Goal: Task Accomplishment & Management: Manage account settings

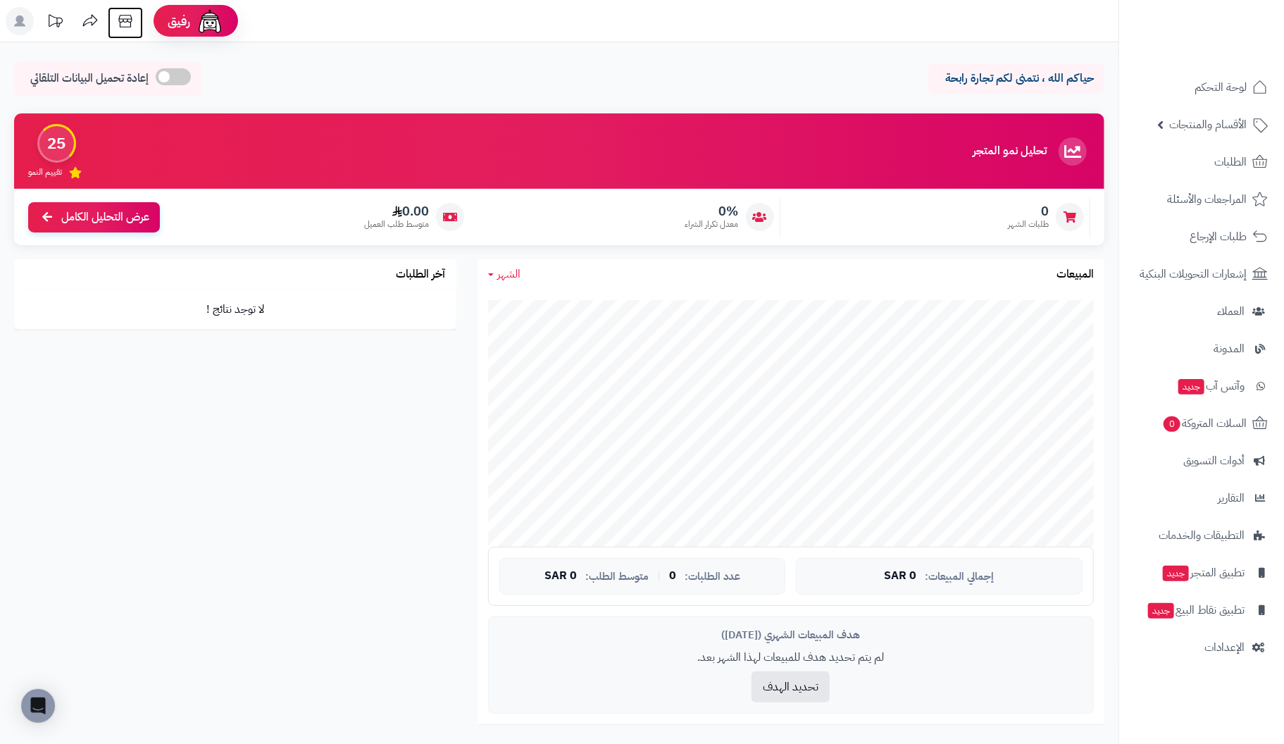
click at [128, 15] on icon at bounding box center [124, 21] width 13 height 13
click at [1214, 644] on span "الإعدادات" at bounding box center [1224, 647] width 40 height 20
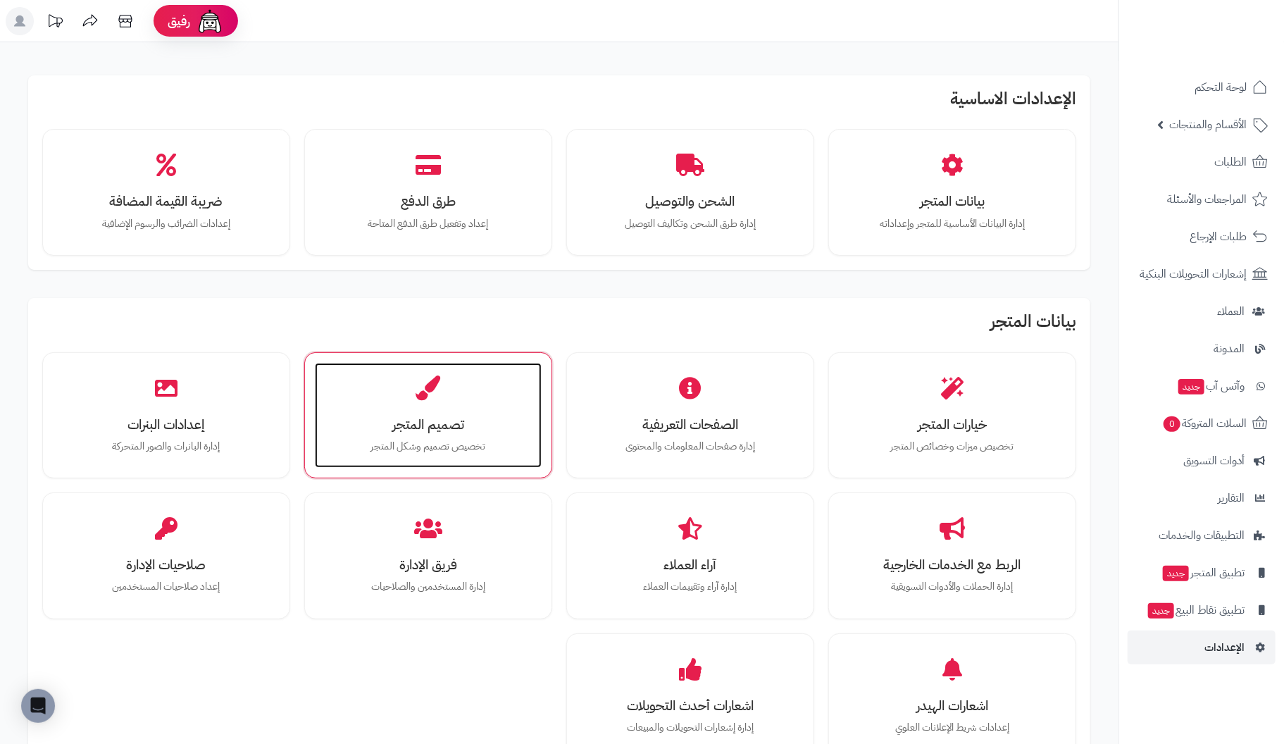
click at [435, 401] on div "تصميم المتجر تخصيص تصميم وشكل المتجر" at bounding box center [428, 416] width 227 height 106
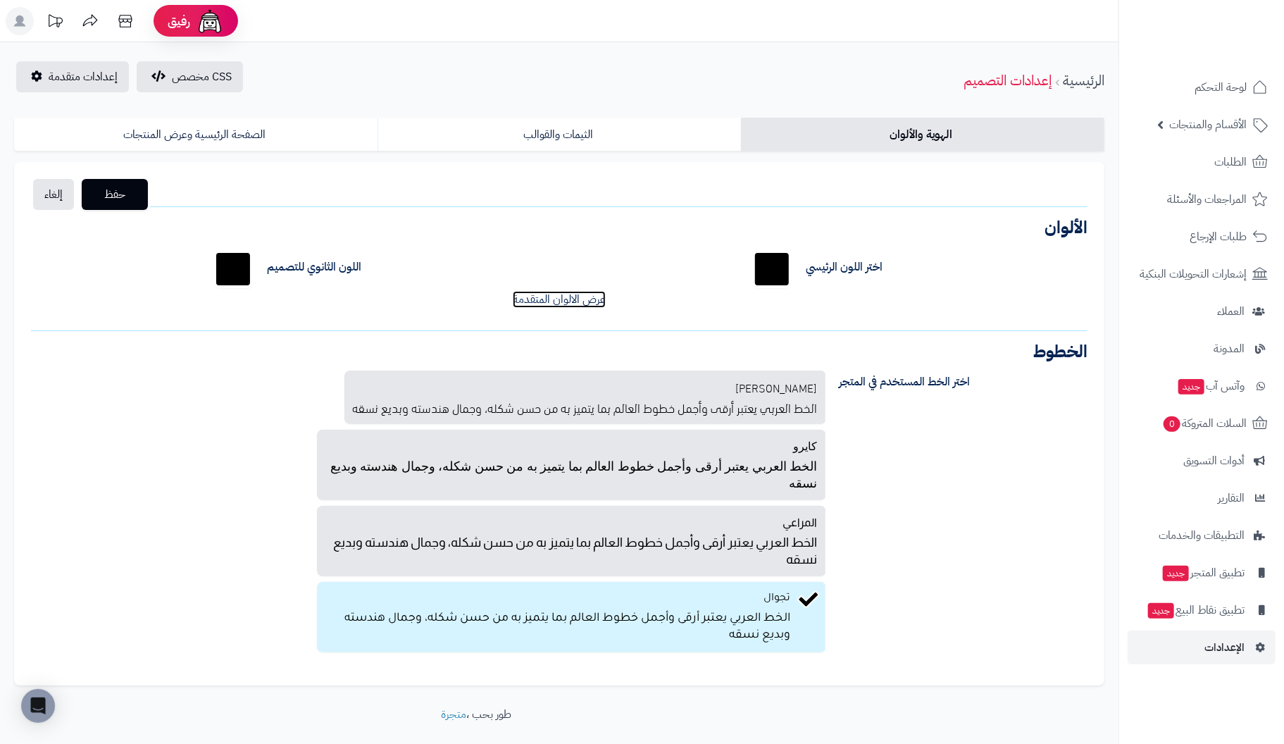
click at [548, 297] on link "عرض الالوان المتقدمة" at bounding box center [559, 299] width 93 height 17
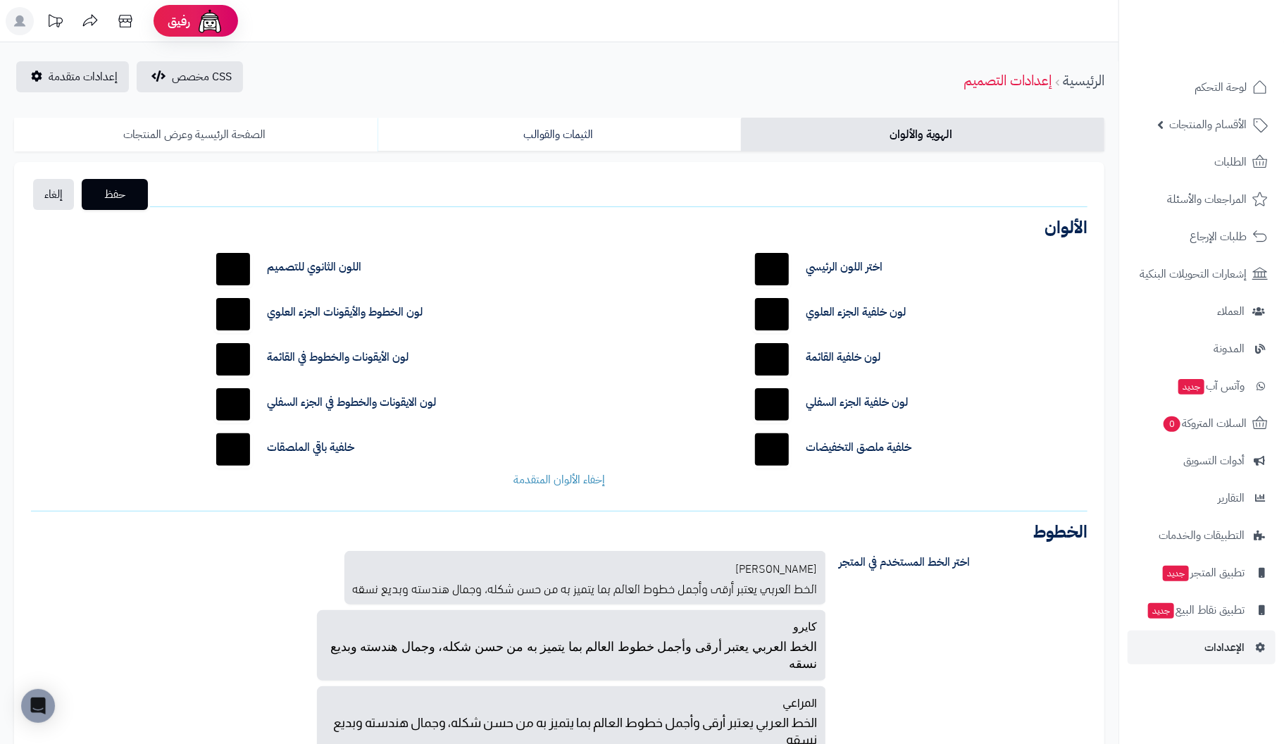
click at [211, 144] on link "الصفحة الرئيسية وعرض المنتجات" at bounding box center [195, 135] width 363 height 34
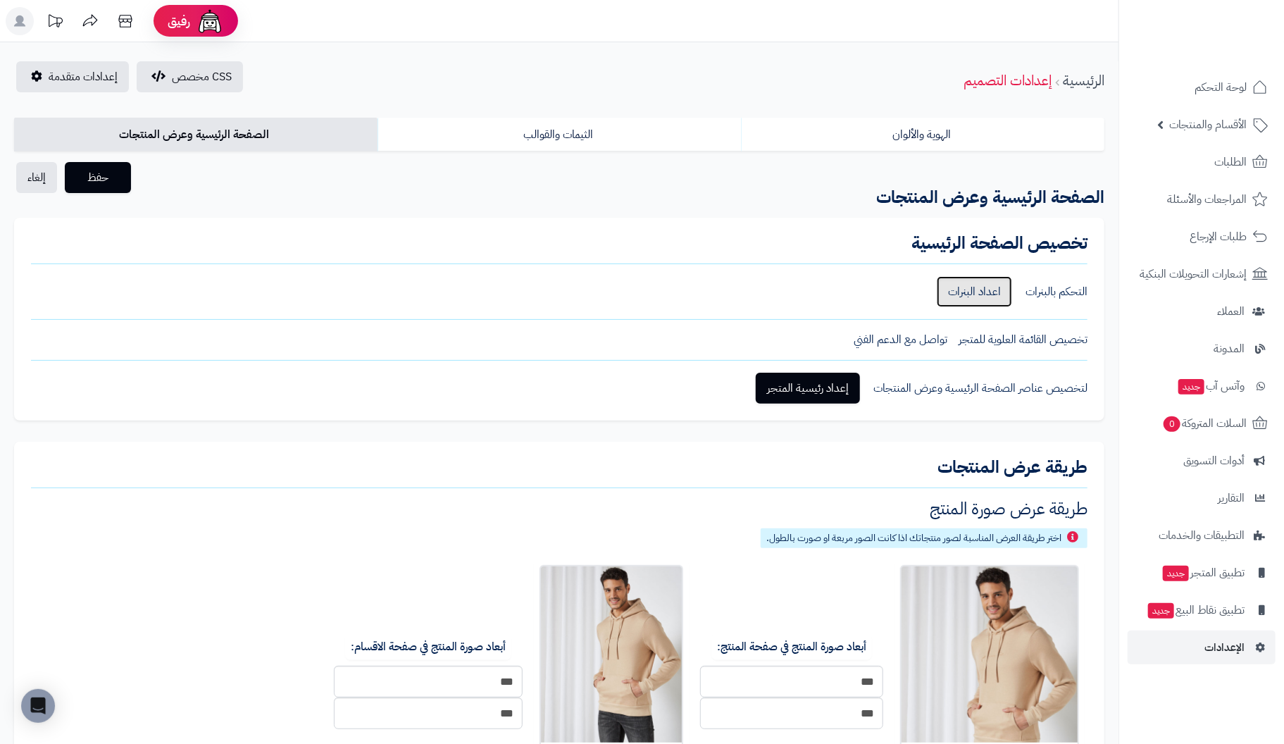
click at [980, 289] on link "اعداد البنرات" at bounding box center [974, 291] width 75 height 31
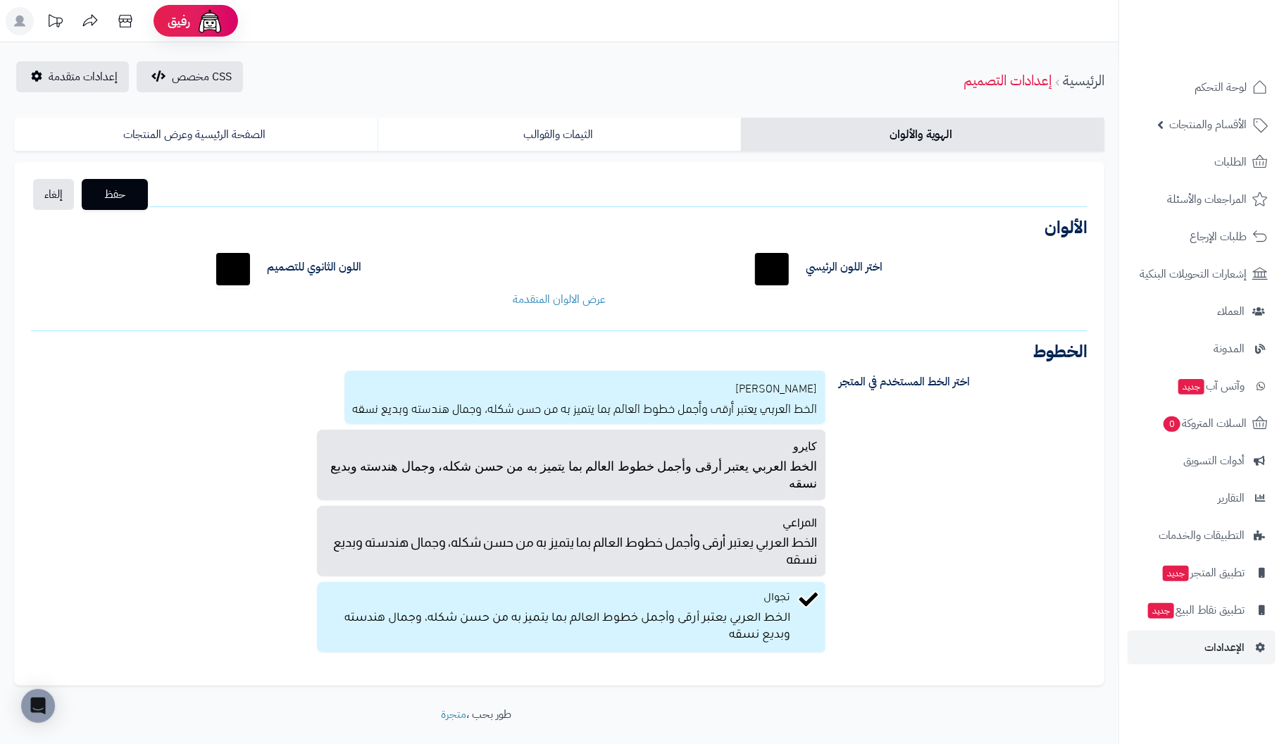
click at [544, 407] on p "الخط العربي يعتبر أرقى وأجمل خطوط العالم بما يتميز به من حسن شكله، وجمال هندسته…" at bounding box center [585, 406] width 465 height 20
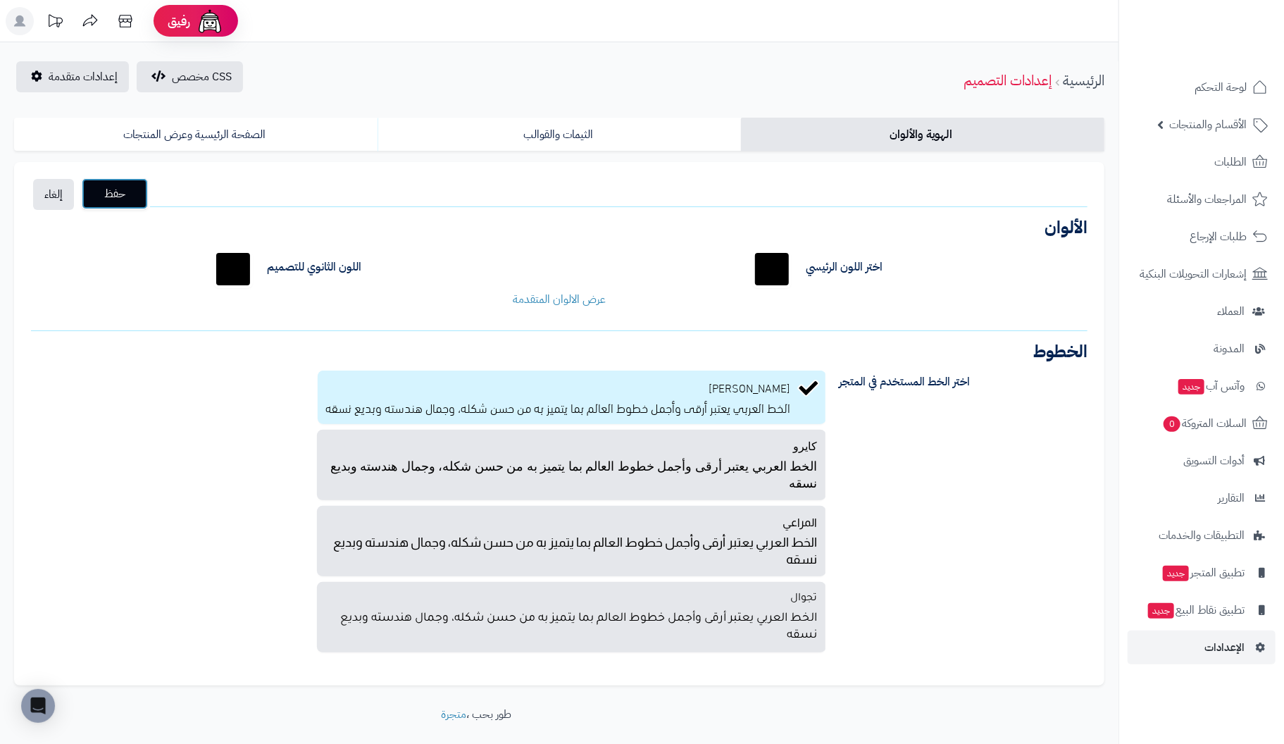
click at [106, 187] on span "حفظ" at bounding box center [115, 193] width 44 height 17
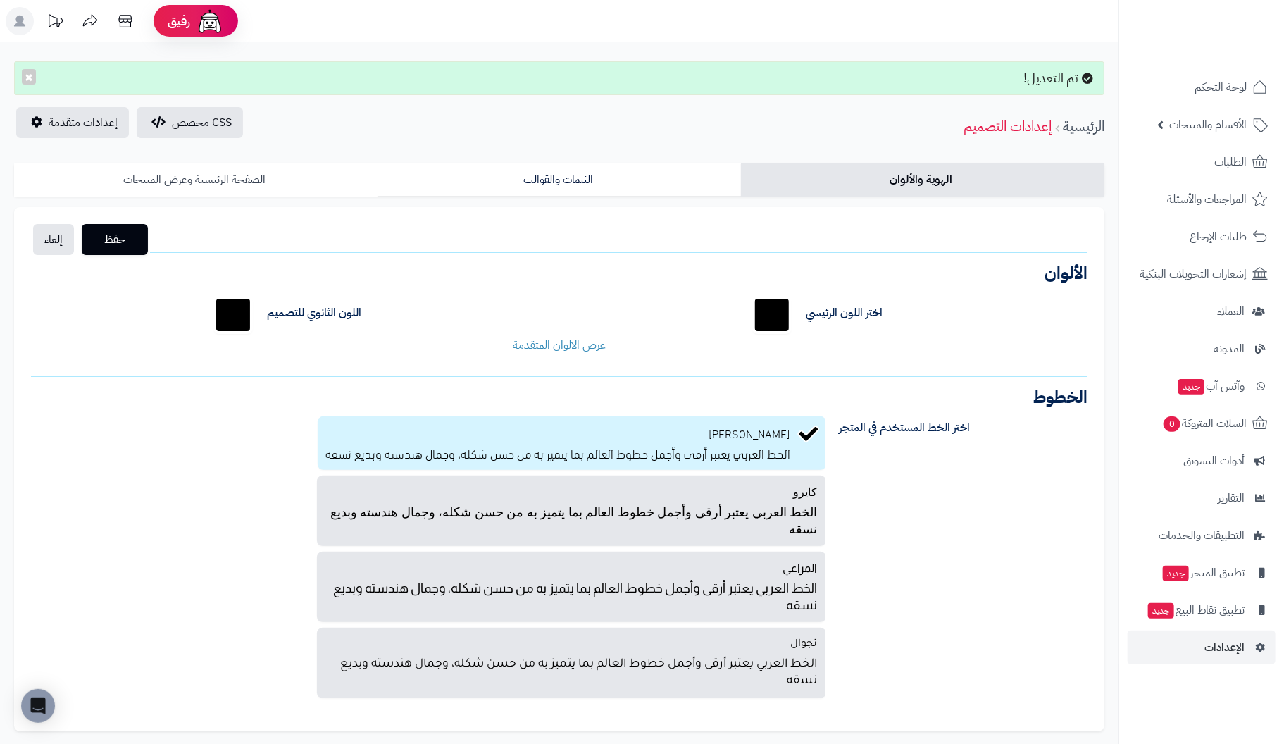
click at [189, 173] on link "الصفحة الرئيسية وعرض المنتجات" at bounding box center [195, 180] width 363 height 34
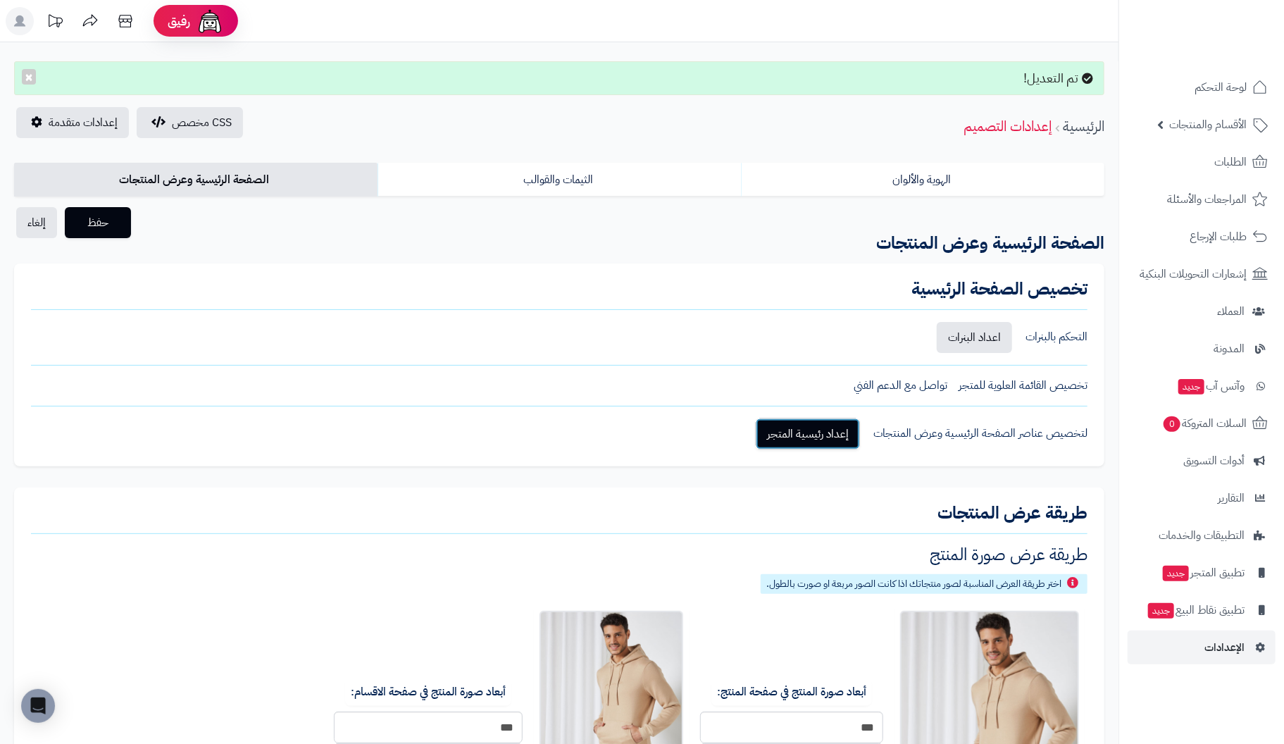
click at [817, 428] on link "إعداد رئيسية المتجر" at bounding box center [808, 433] width 104 height 31
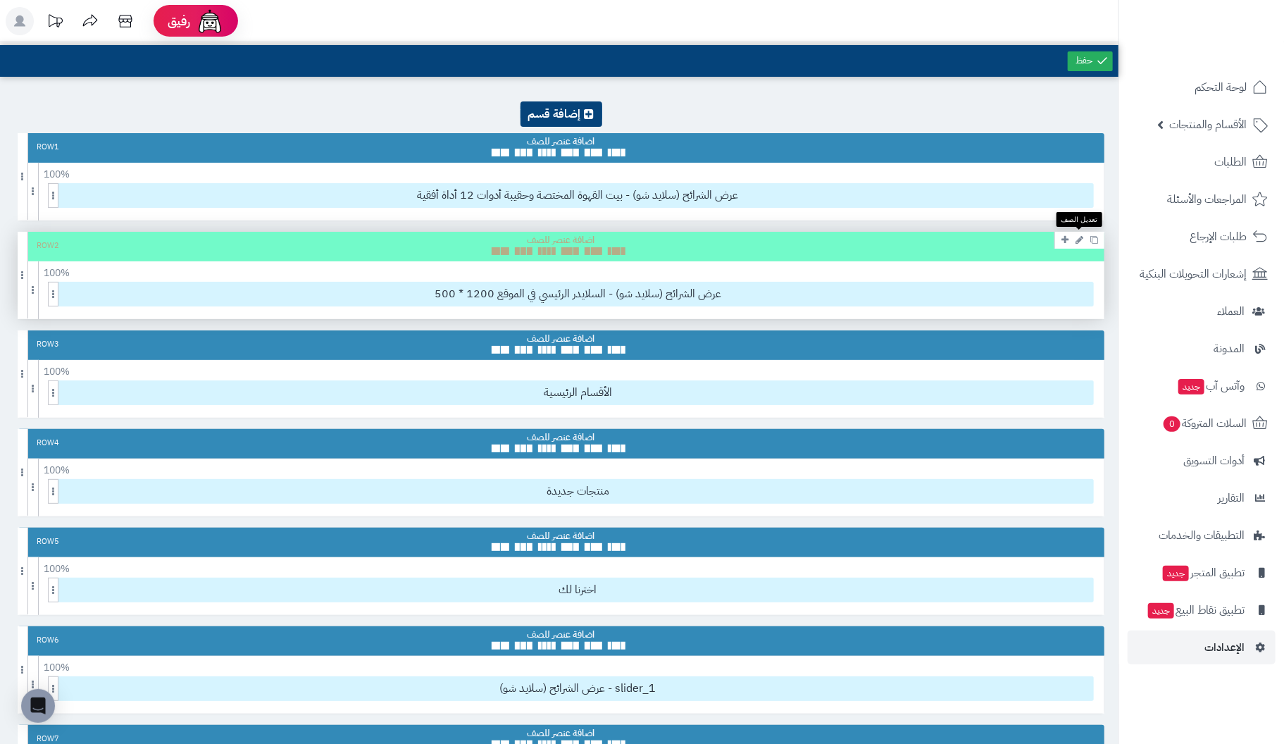
click at [1080, 238] on icon at bounding box center [1080, 239] width 8 height 9
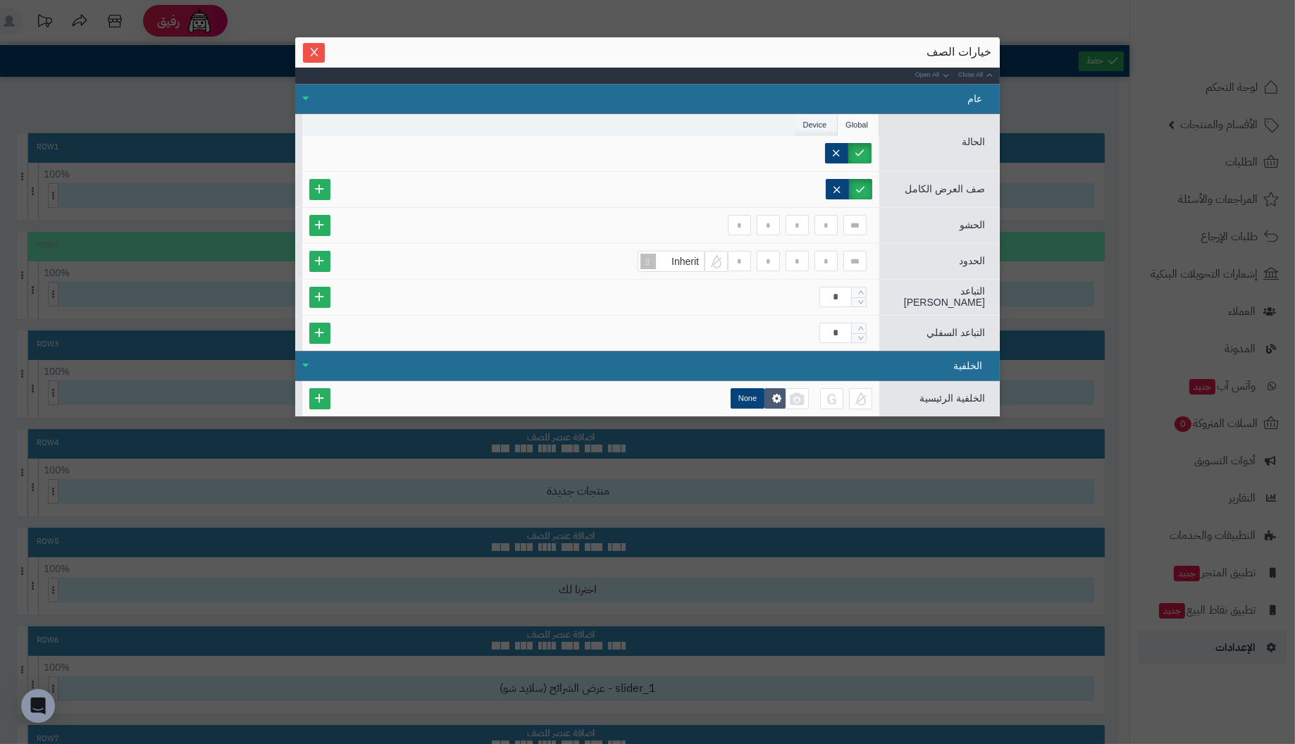
click at [813, 123] on li "Device" at bounding box center [816, 124] width 43 height 21
click at [566, 154] on div "Phone Tablet Desktop" at bounding box center [590, 153] width 562 height 20
click at [856, 150] on label "Phone" at bounding box center [841, 153] width 60 height 20
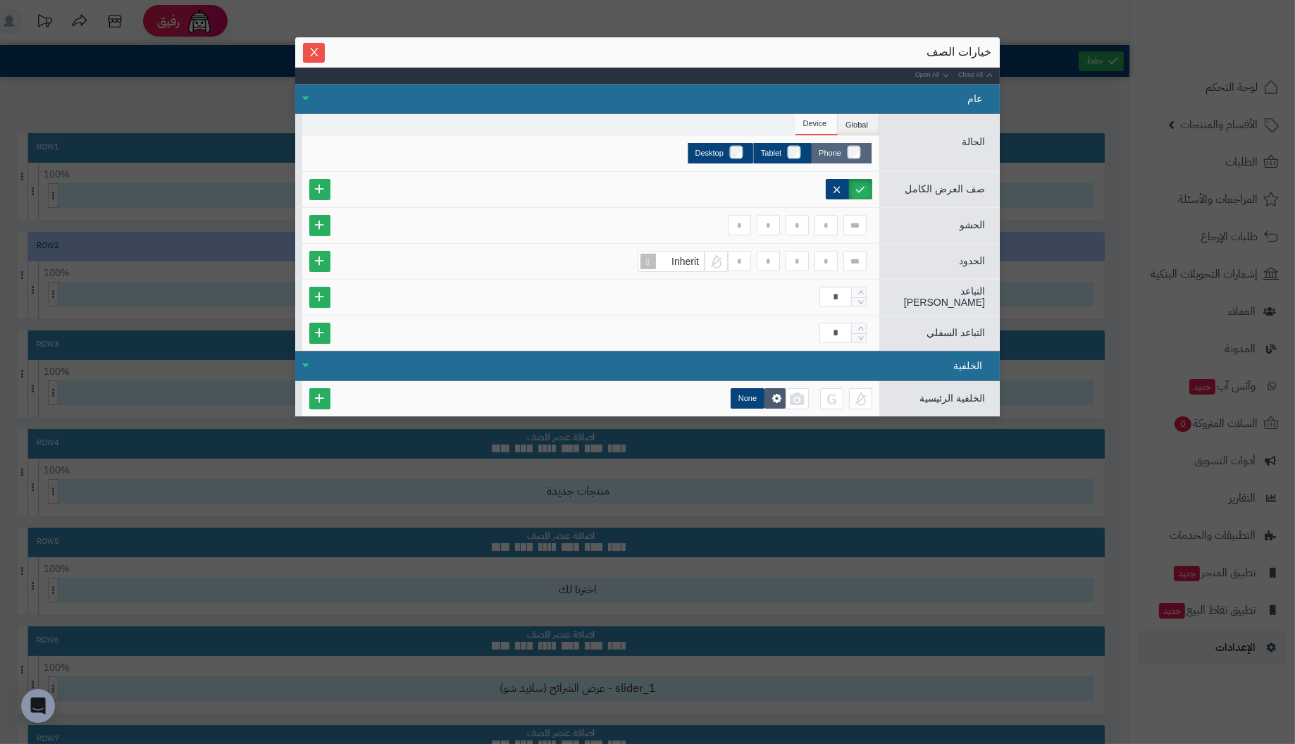
click at [856, 150] on label "Phone" at bounding box center [841, 153] width 60 height 20
click at [858, 127] on li "Global" at bounding box center [858, 124] width 42 height 21
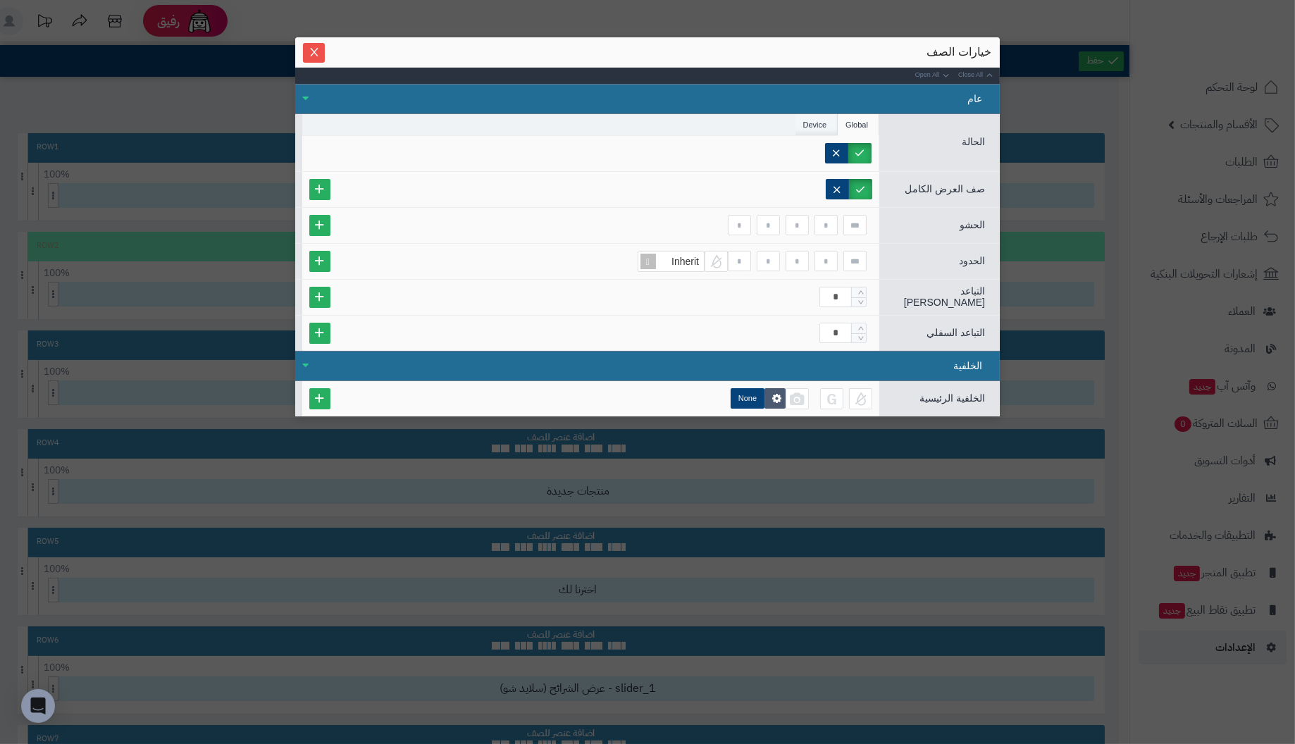
click at [813, 122] on li "Device" at bounding box center [816, 124] width 43 height 21
click at [854, 122] on li "Global" at bounding box center [858, 124] width 42 height 21
click at [861, 183] on label at bounding box center [860, 189] width 23 height 20
click at [840, 180] on label at bounding box center [836, 189] width 23 height 20
click at [309, 49] on icon "Close" at bounding box center [314, 51] width 11 height 11
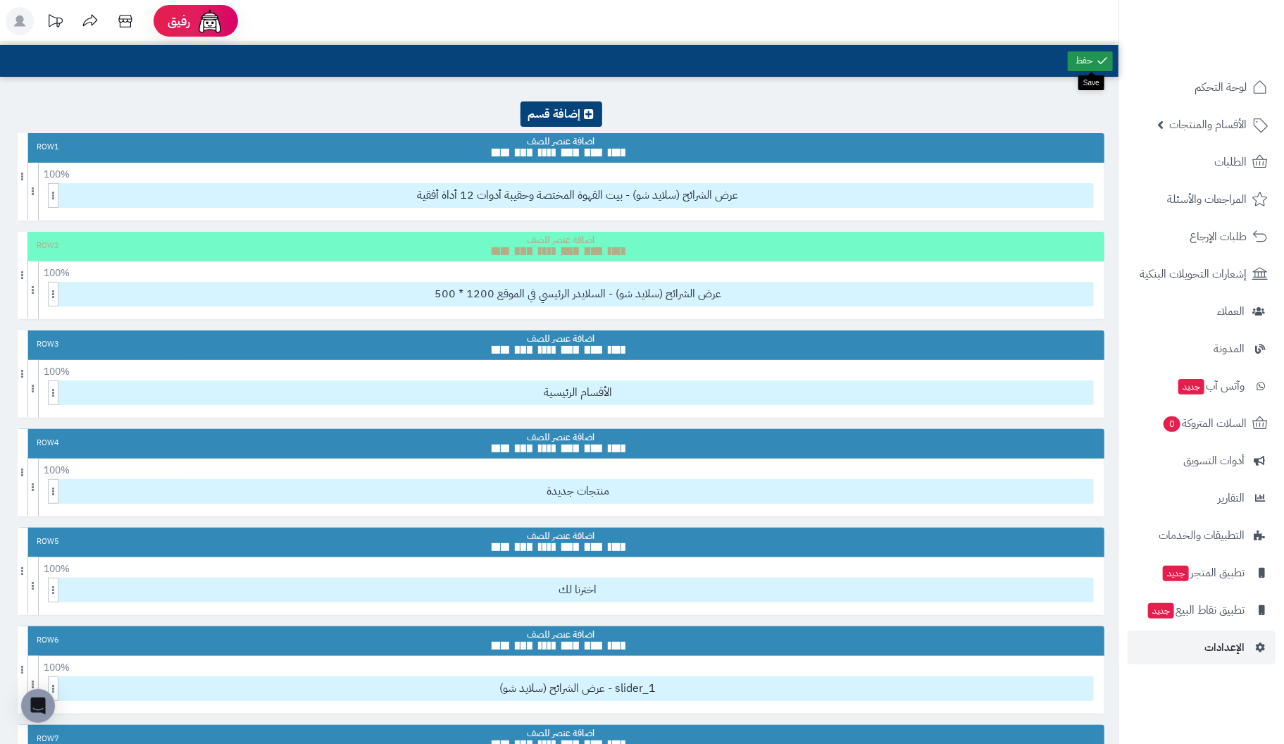
click at [1088, 63] on link at bounding box center [1090, 61] width 45 height 20
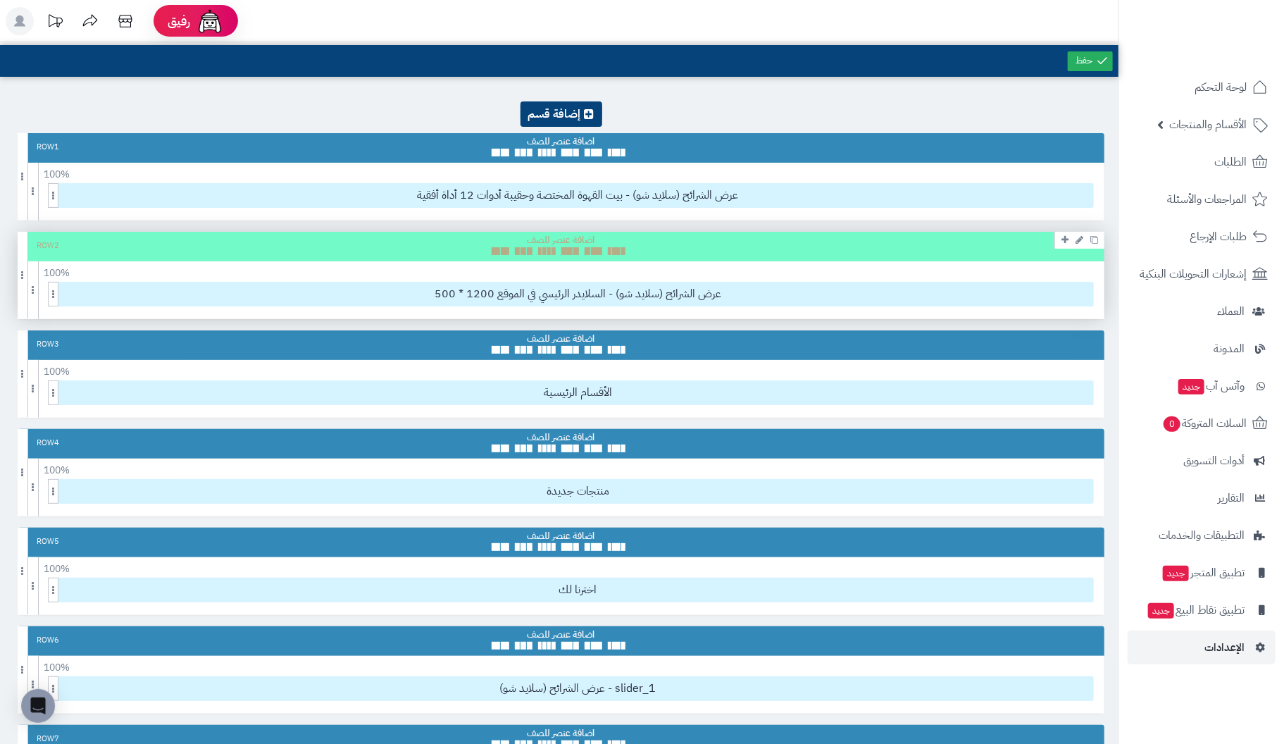
click at [772, 248] on div "Row 2" at bounding box center [561, 247] width 1087 height 30
